Goal: Task Accomplishment & Management: Use online tool/utility

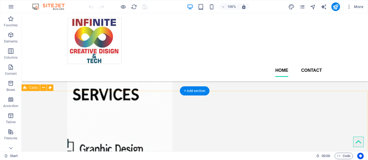
scroll to position [216, 0]
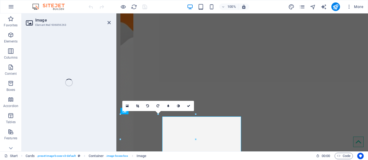
select select "%"
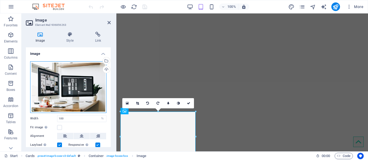
click at [71, 77] on div "Drag files here, click to choose files or select files from Files or our free s…" at bounding box center [68, 87] width 76 height 52
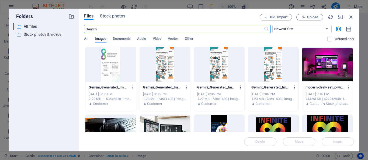
scroll to position [244, 0]
click at [114, 13] on div "Files Stock photos URL import Upload ​ Newest first Oldest first Name (A-Z) Nam…" at bounding box center [219, 80] width 280 height 143
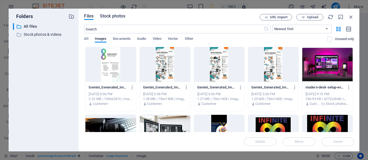
click at [104, 17] on span "Stock photos" at bounding box center [112, 16] width 25 height 6
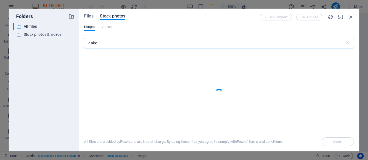
type input "cakes"
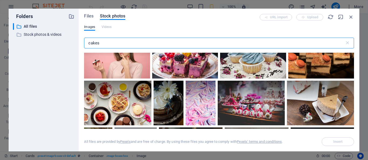
scroll to position [365, 0]
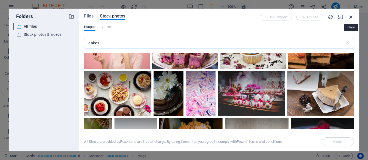
click at [350, 17] on icon "button" at bounding box center [351, 17] width 6 height 6
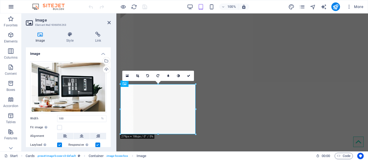
click at [13, 9] on icon "button" at bounding box center [11, 6] width 6 height 6
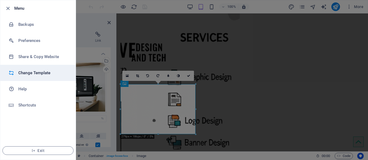
click at [48, 71] on h6 "Change Template" at bounding box center [43, 73] width 50 height 6
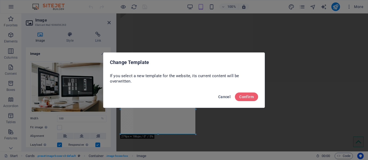
click at [225, 97] on span "Cancel" at bounding box center [224, 97] width 12 height 4
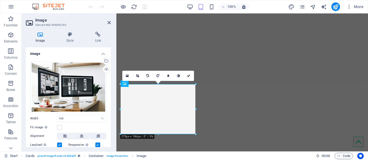
click at [107, 22] on h2 "Image" at bounding box center [72, 20] width 75 height 5
click at [108, 21] on icon at bounding box center [108, 22] width 3 height 4
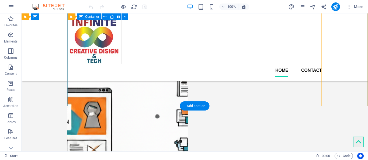
scroll to position [0, 0]
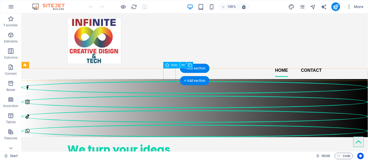
click at [168, 81] on figure at bounding box center [194, 87] width 346 height 12
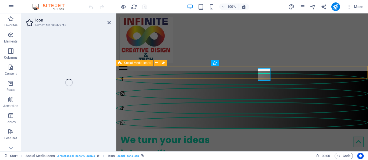
select select "xMidYMid"
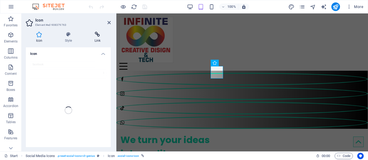
click at [96, 42] on h4 "Link" at bounding box center [97, 37] width 26 height 11
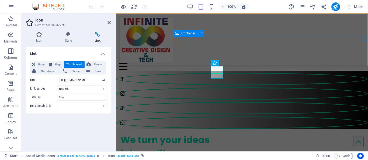
click at [180, 63] on div at bounding box center [241, 66] width 245 height 7
